Goal: Information Seeking & Learning: Learn about a topic

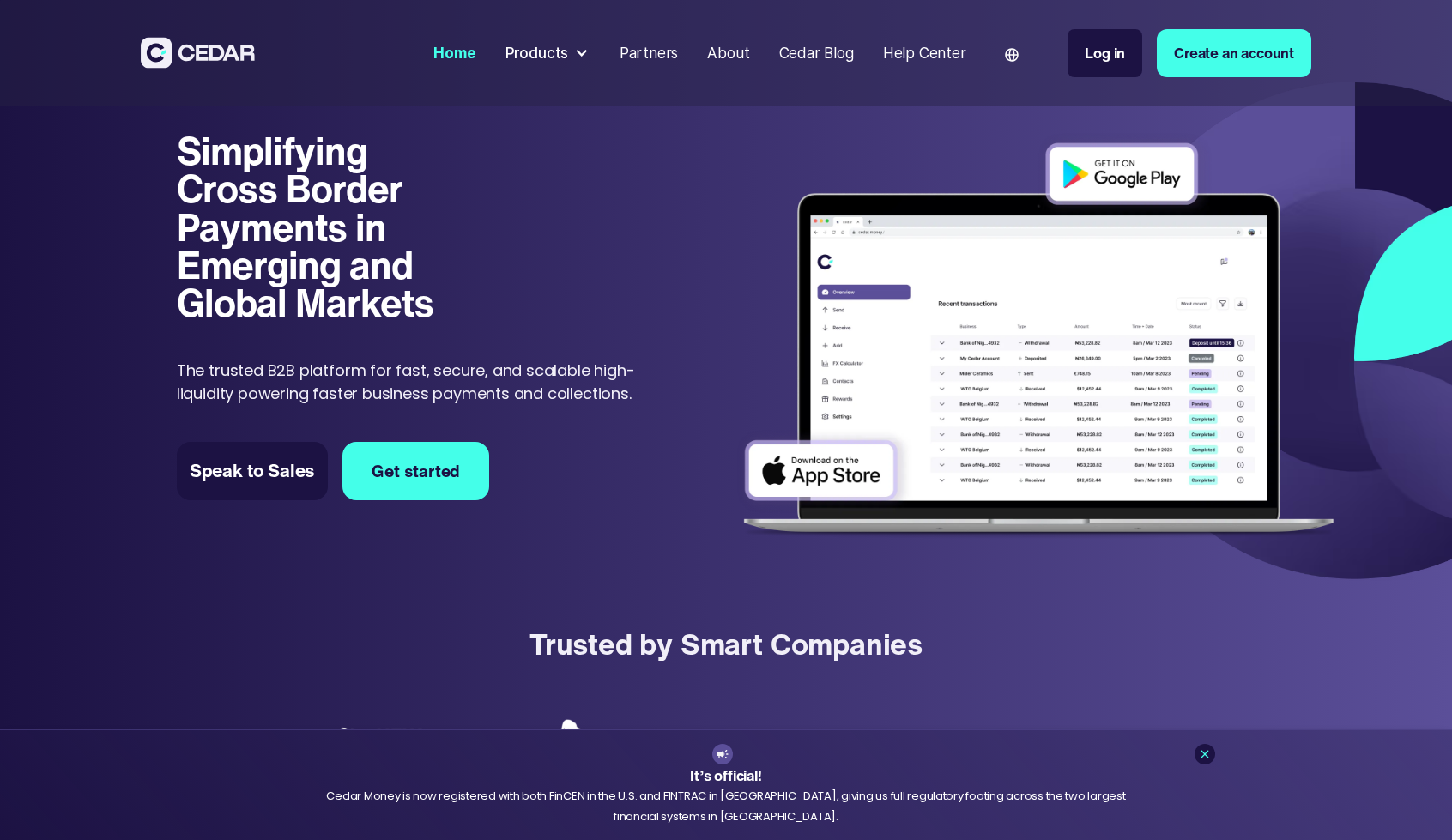
click at [583, 56] on div at bounding box center [580, 53] width 15 height 15
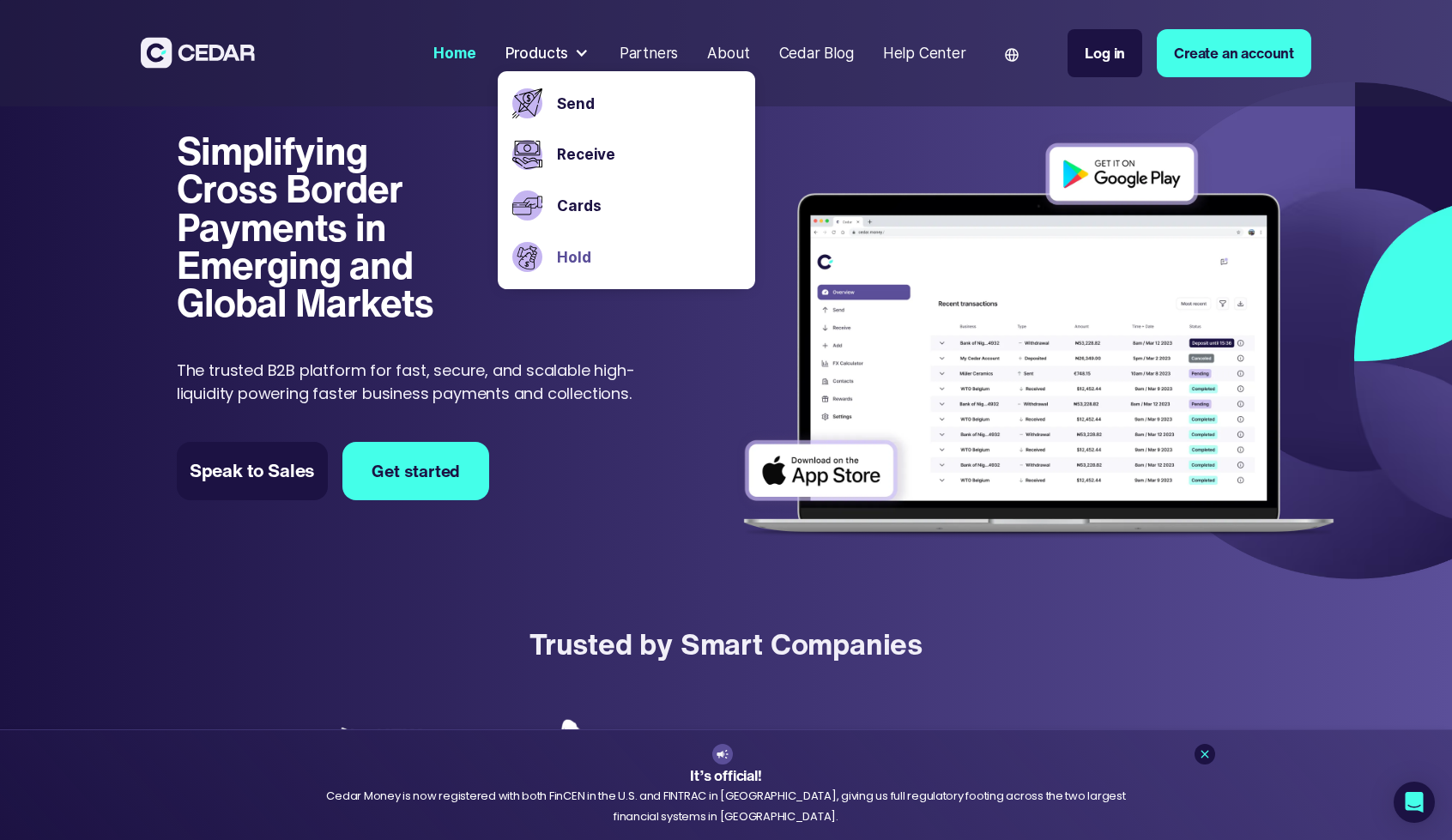
click at [571, 258] on link "Hold" at bounding box center [648, 257] width 183 height 22
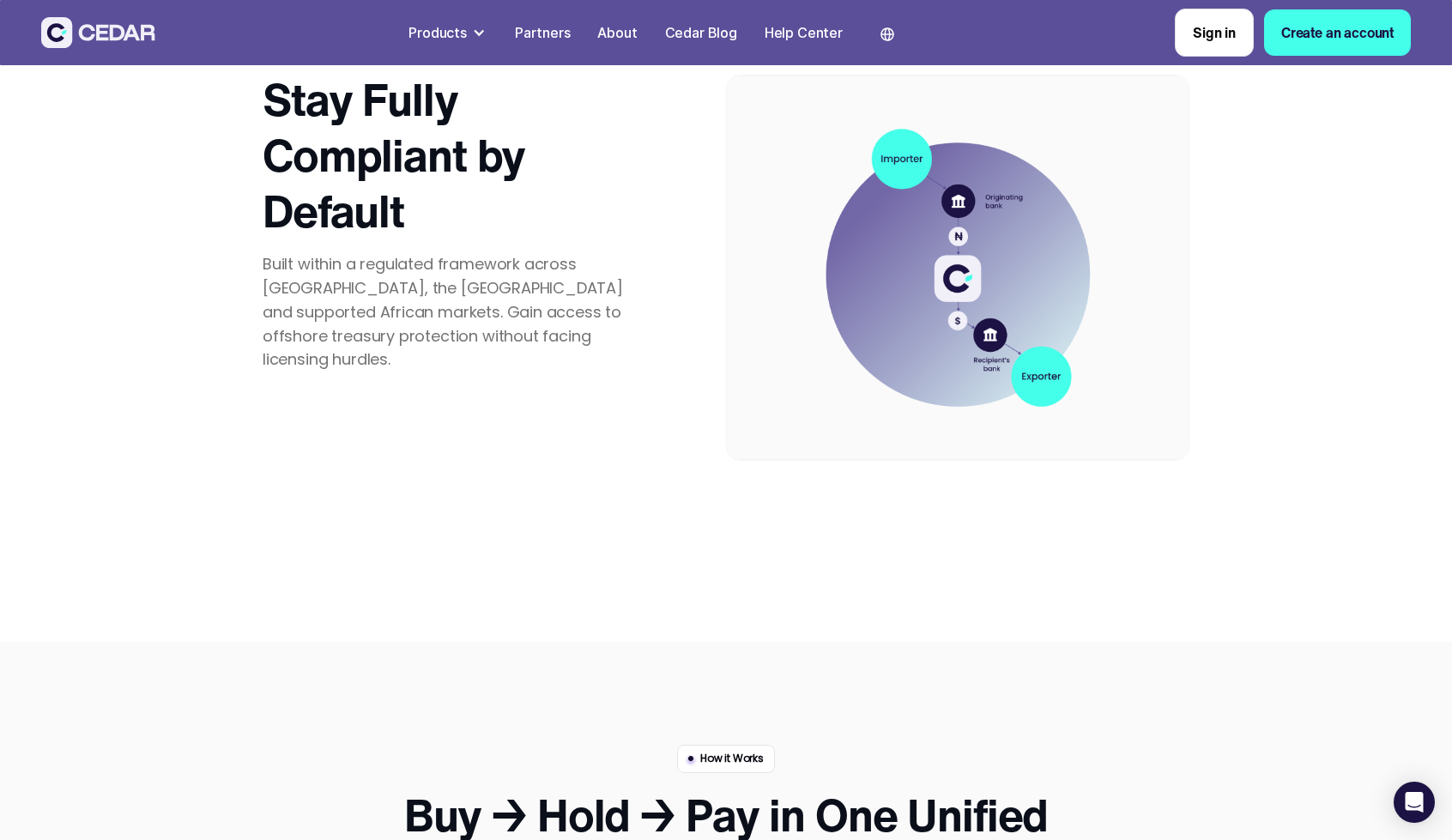
scroll to position [5918, 0]
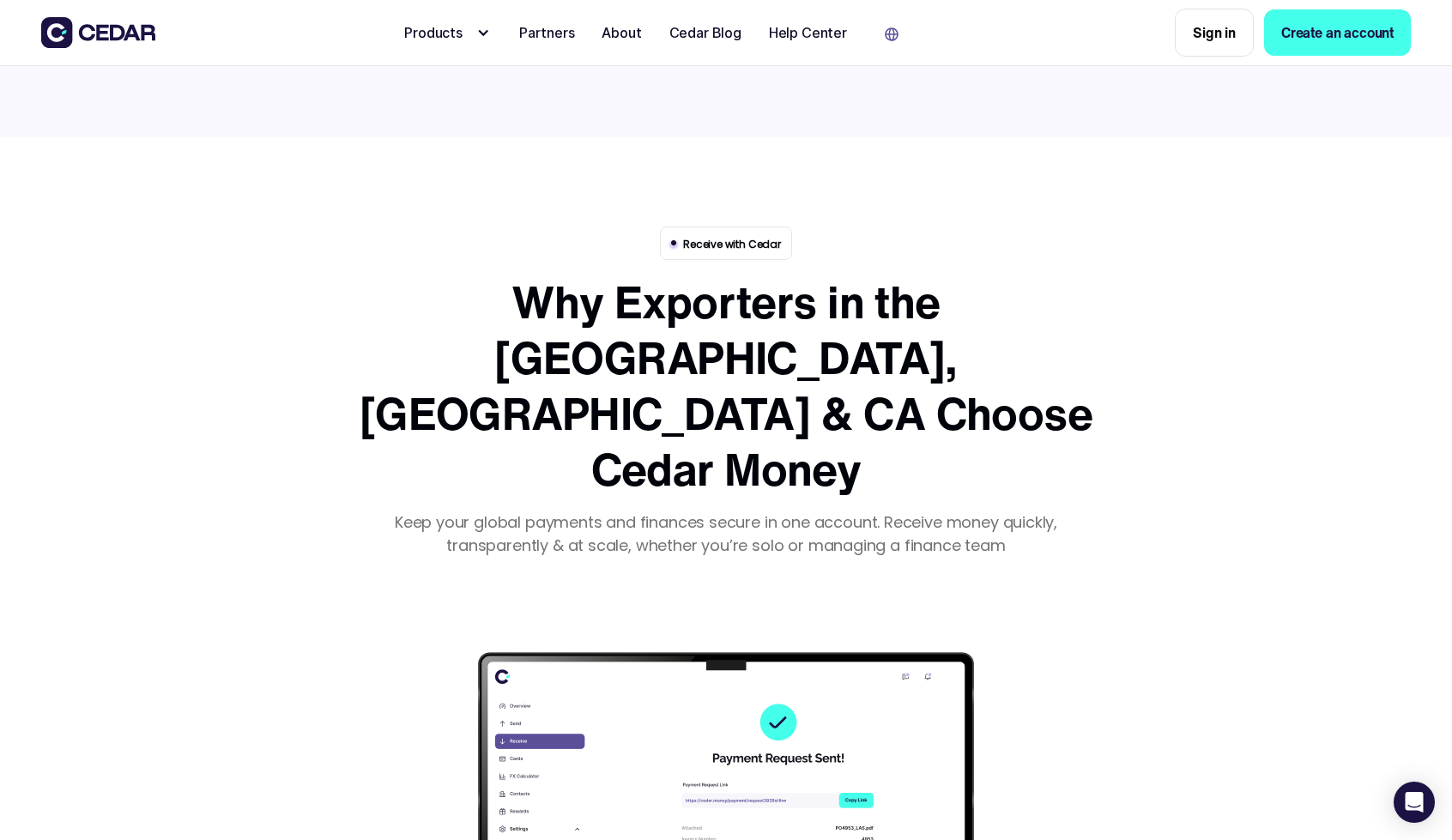
scroll to position [1115, 0]
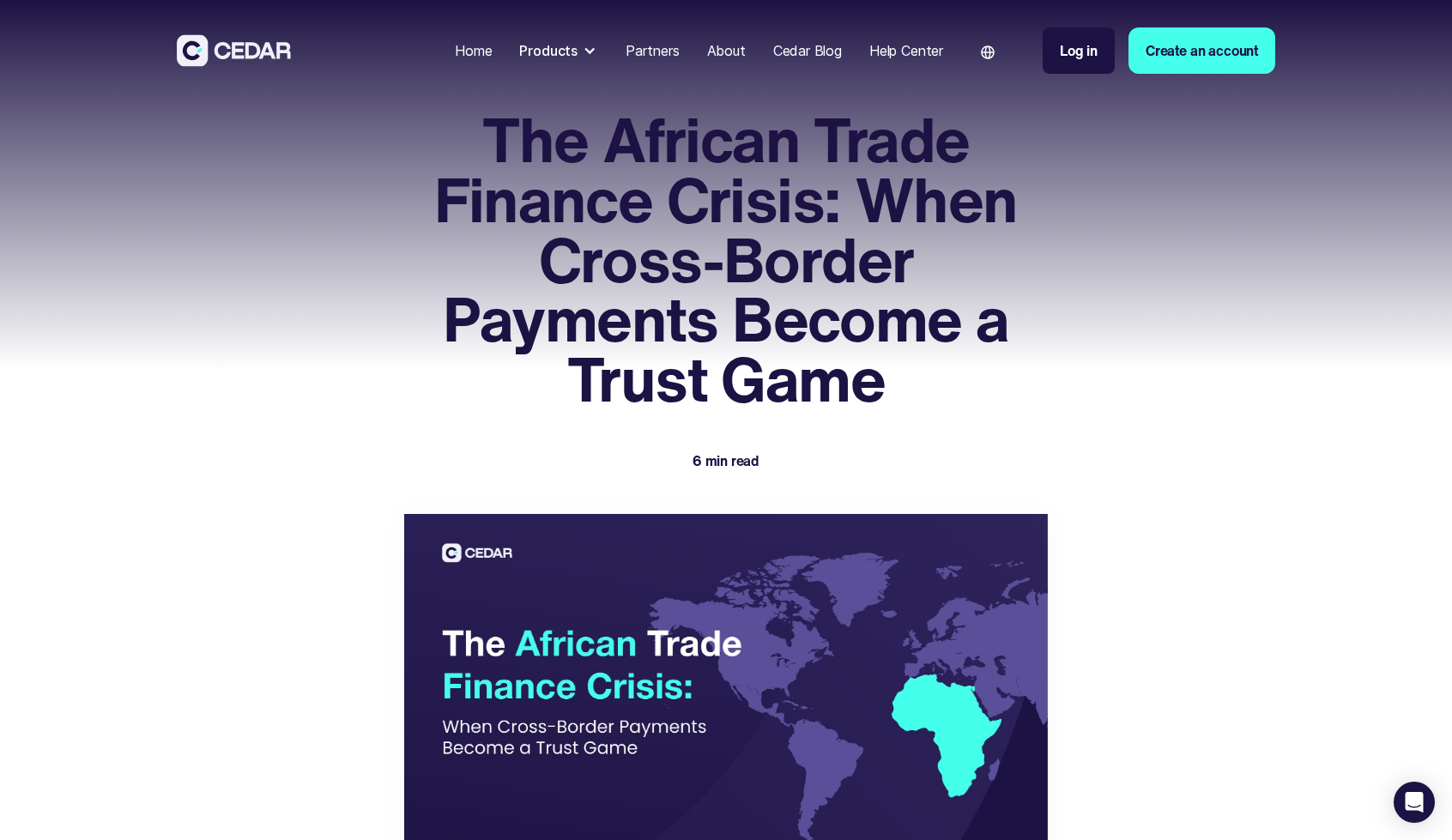
click at [784, 48] on div "Cedar Blog" at bounding box center [807, 50] width 68 height 21
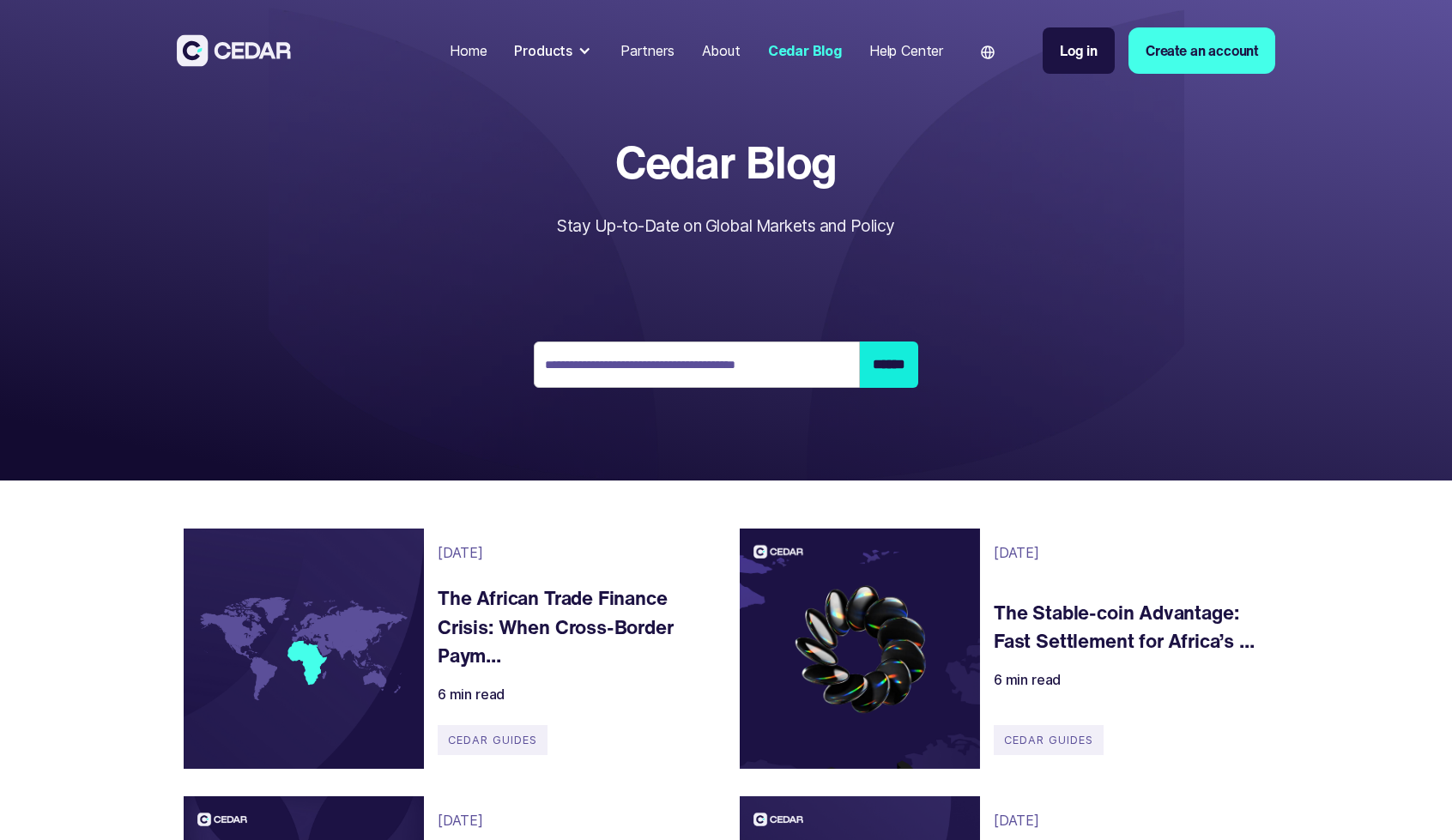
click at [249, 53] on img at bounding box center [234, 50] width 114 height 31
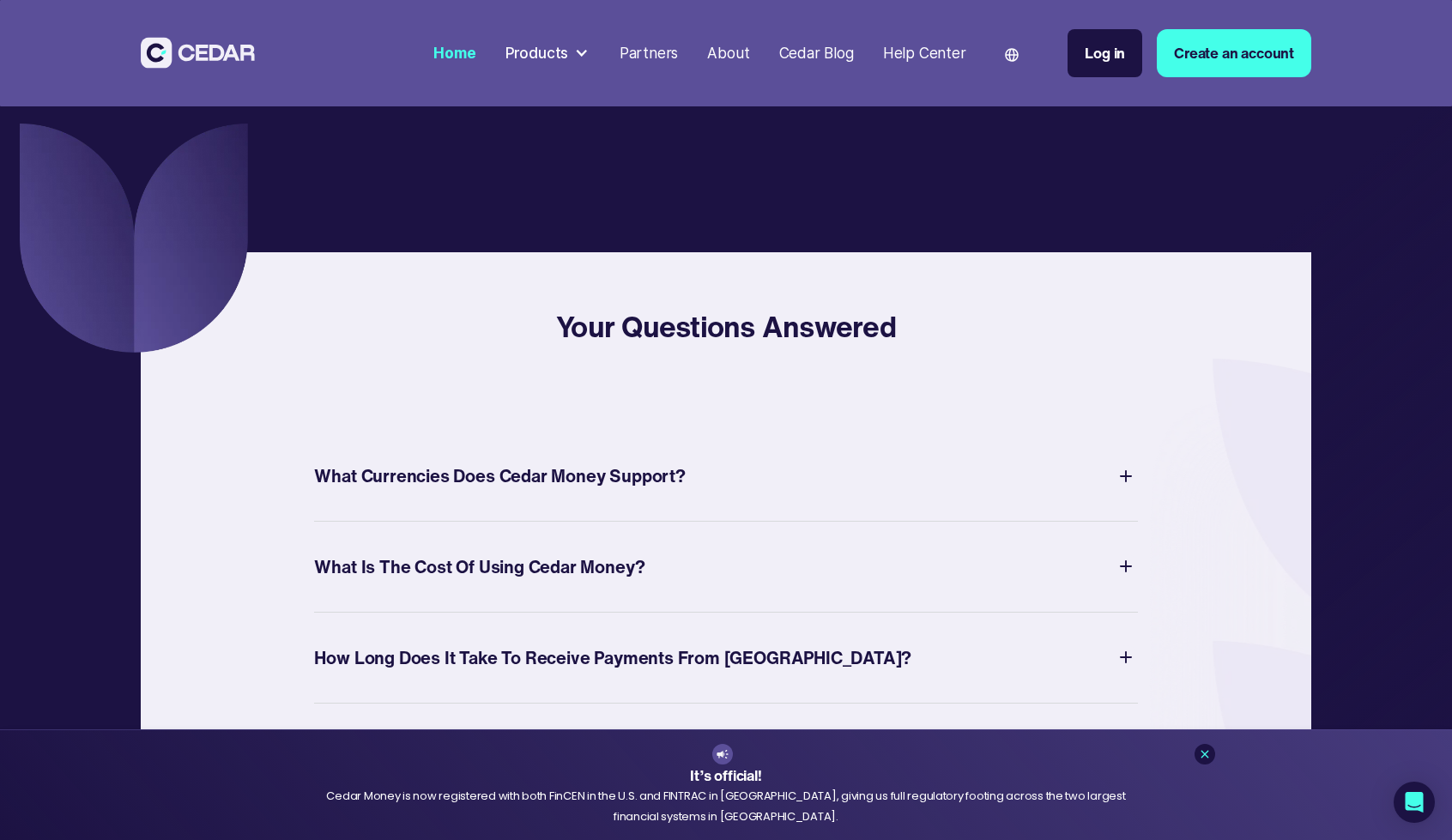
scroll to position [6261, 0]
